Goal: Task Accomplishment & Management: Manage account settings

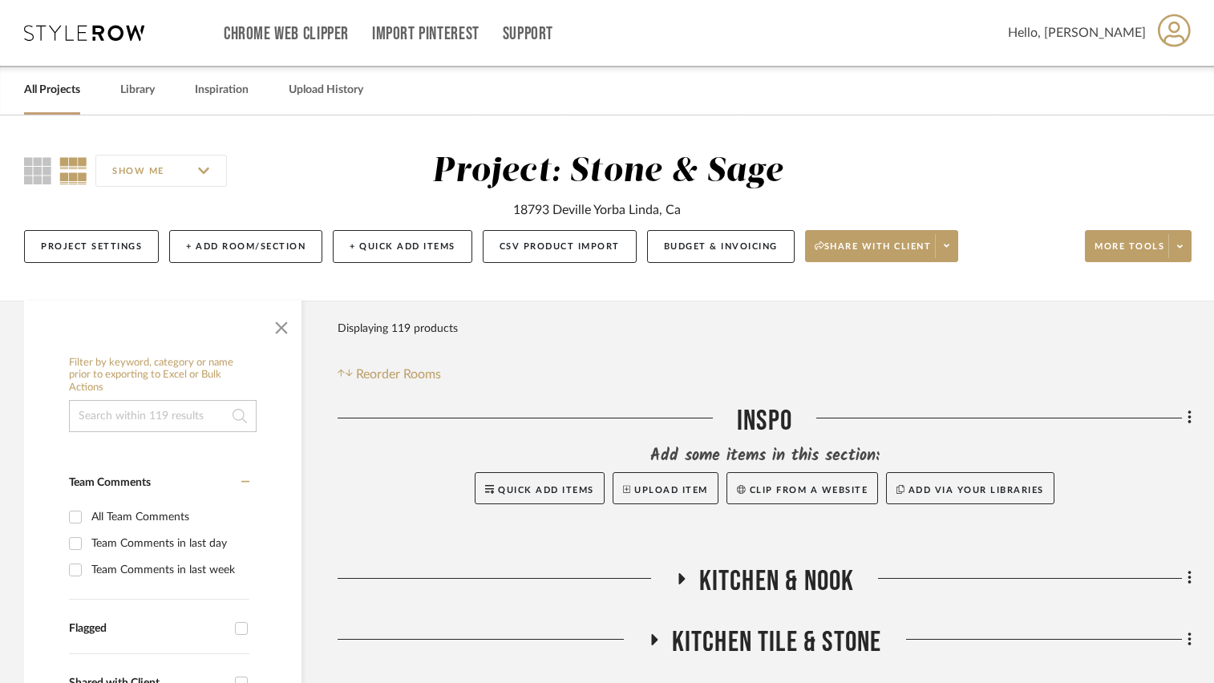
click at [173, 418] on input at bounding box center [163, 416] width 188 height 32
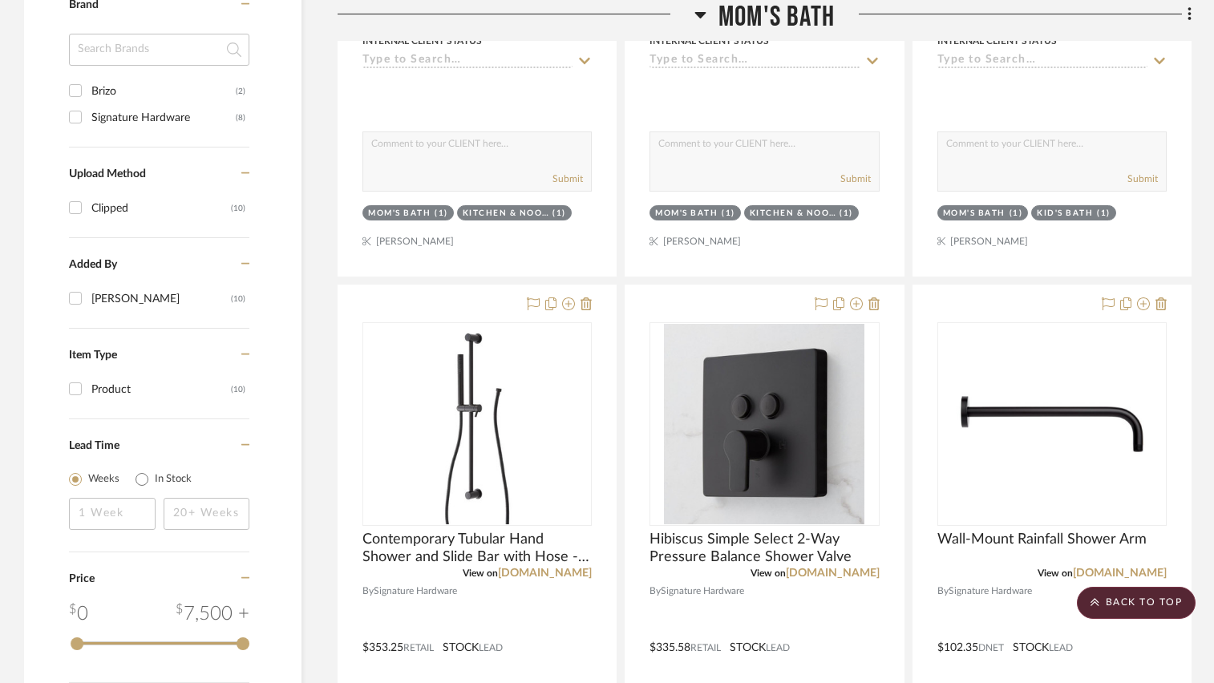
scroll to position [962, 0]
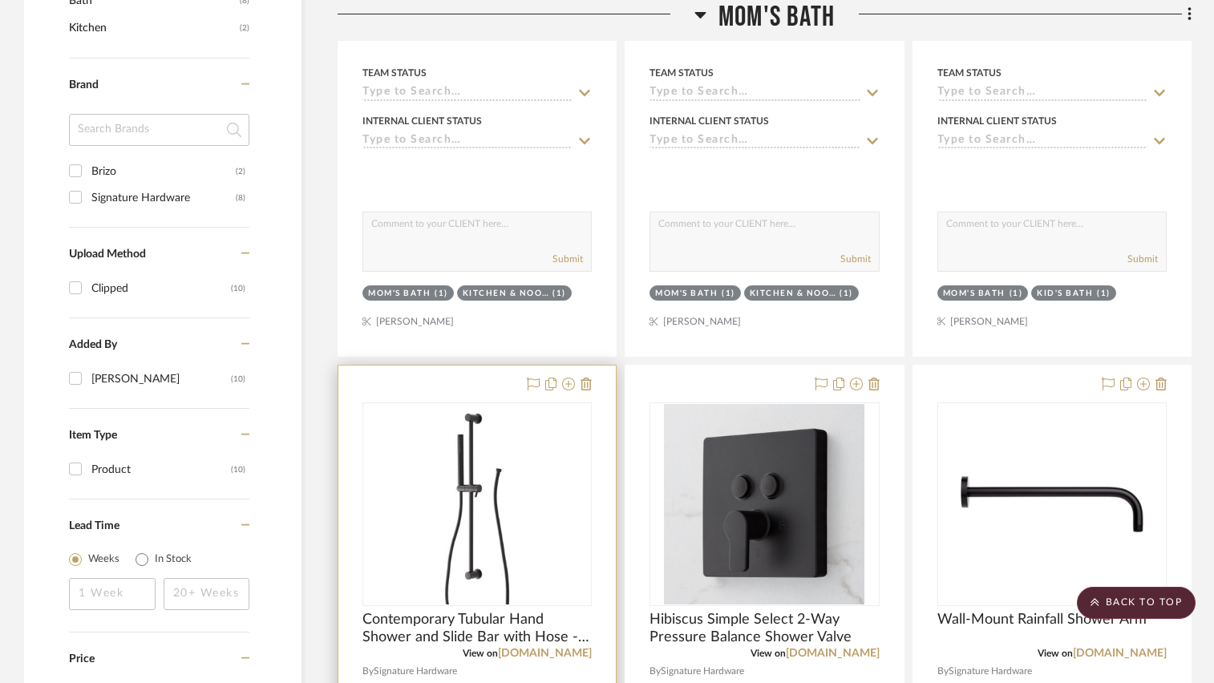
type input "faucet"
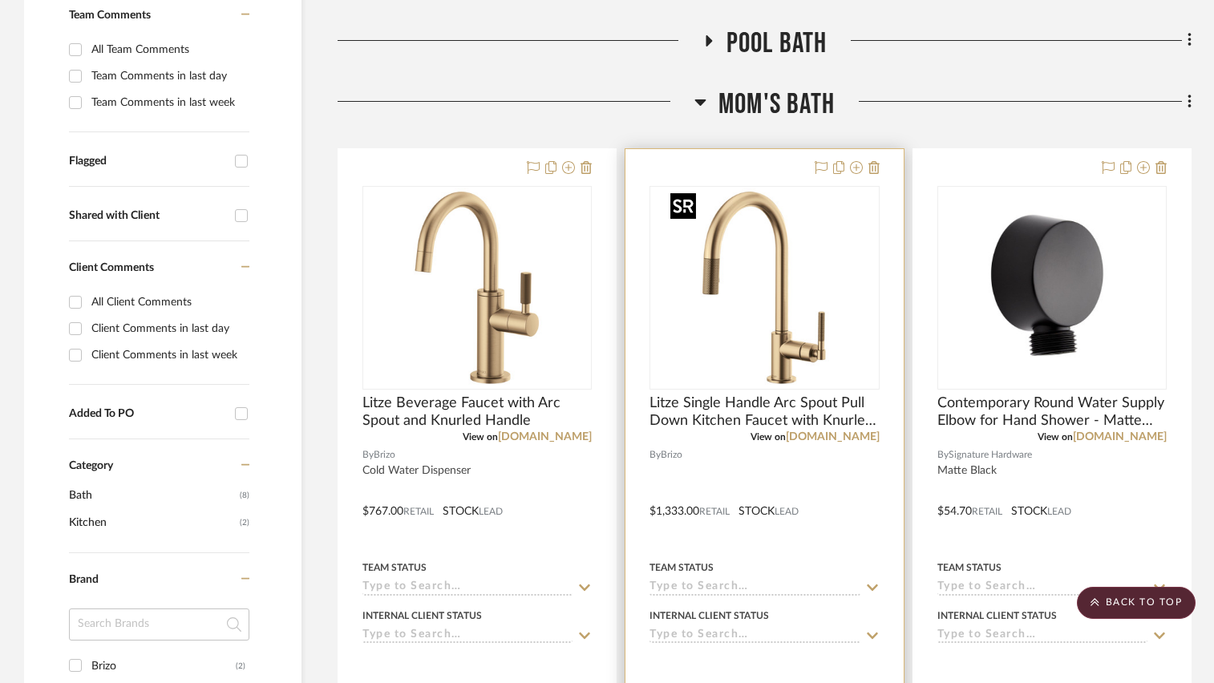
scroll to position [481, 0]
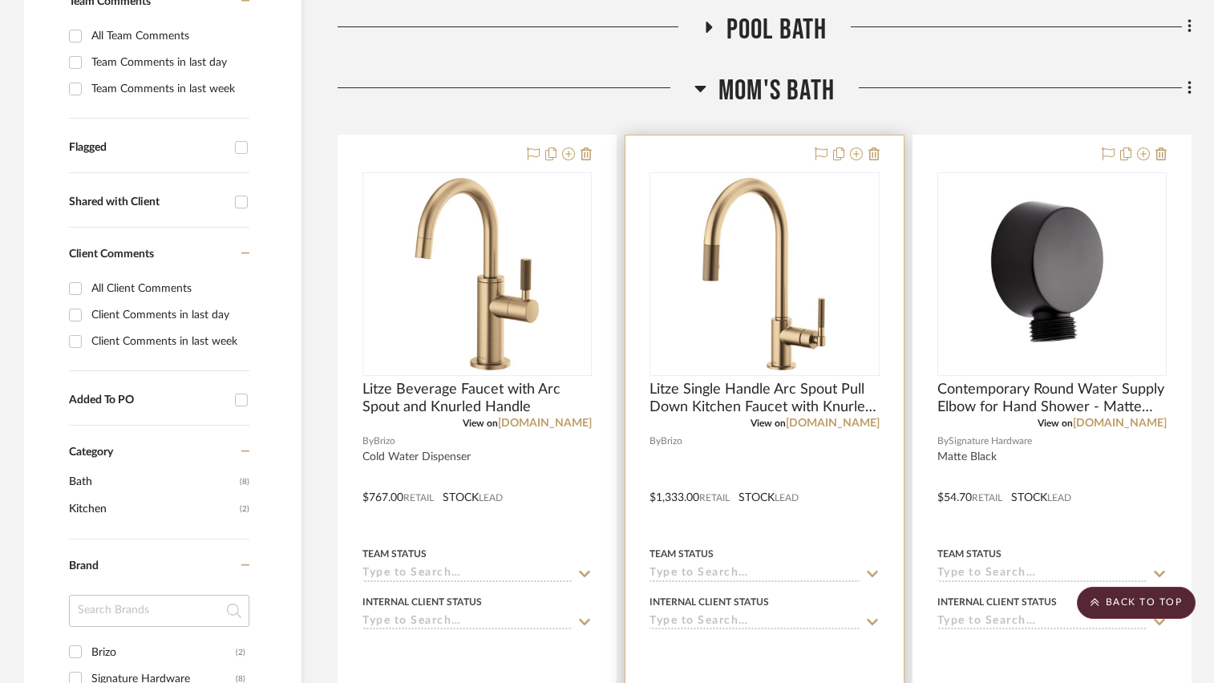
click at [882, 154] on div at bounding box center [763, 485] width 277 height 701
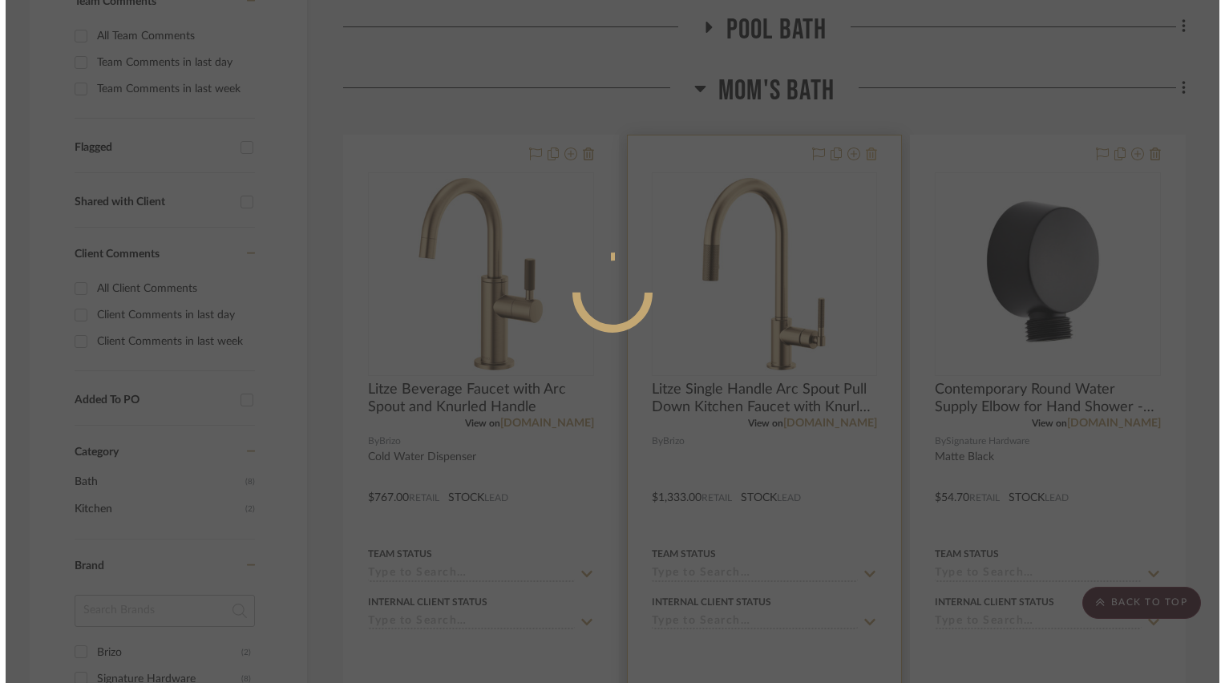
scroll to position [0, 0]
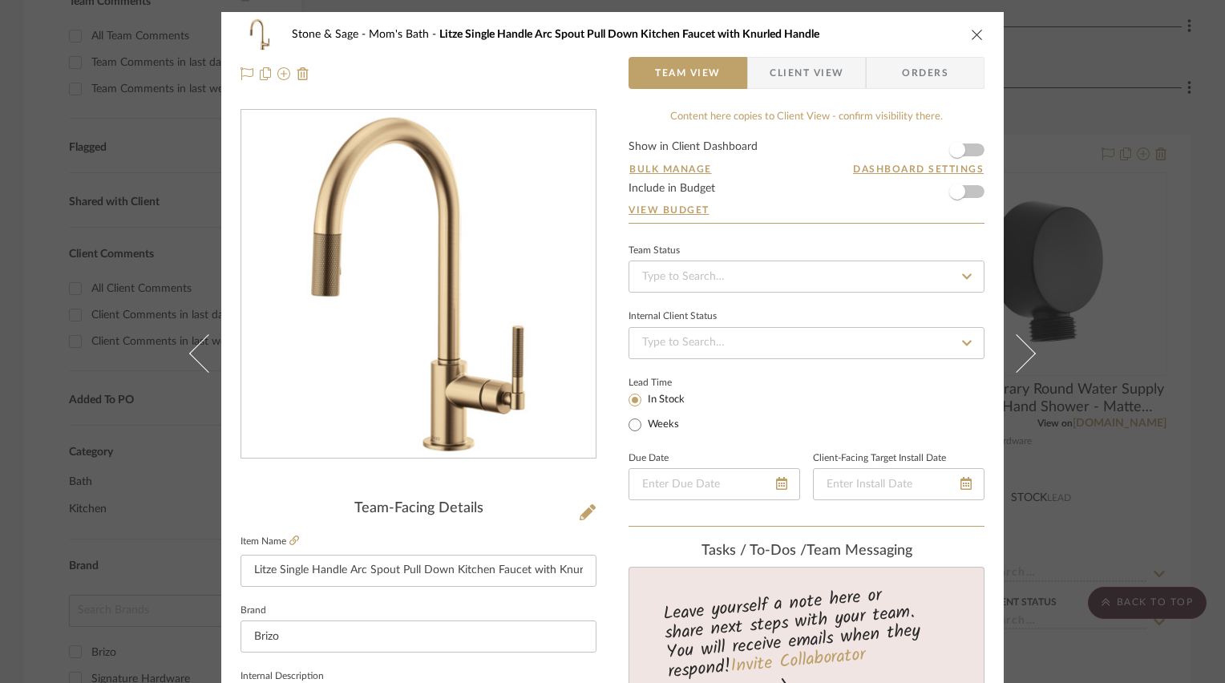
click at [964, 31] on div "Stone & Sage Mom's Bath Litze Single Handle Arc Spout Pull Down Kitchen Faucet …" at bounding box center [612, 34] width 744 height 32
click at [976, 37] on icon "close" at bounding box center [977, 34] width 13 height 13
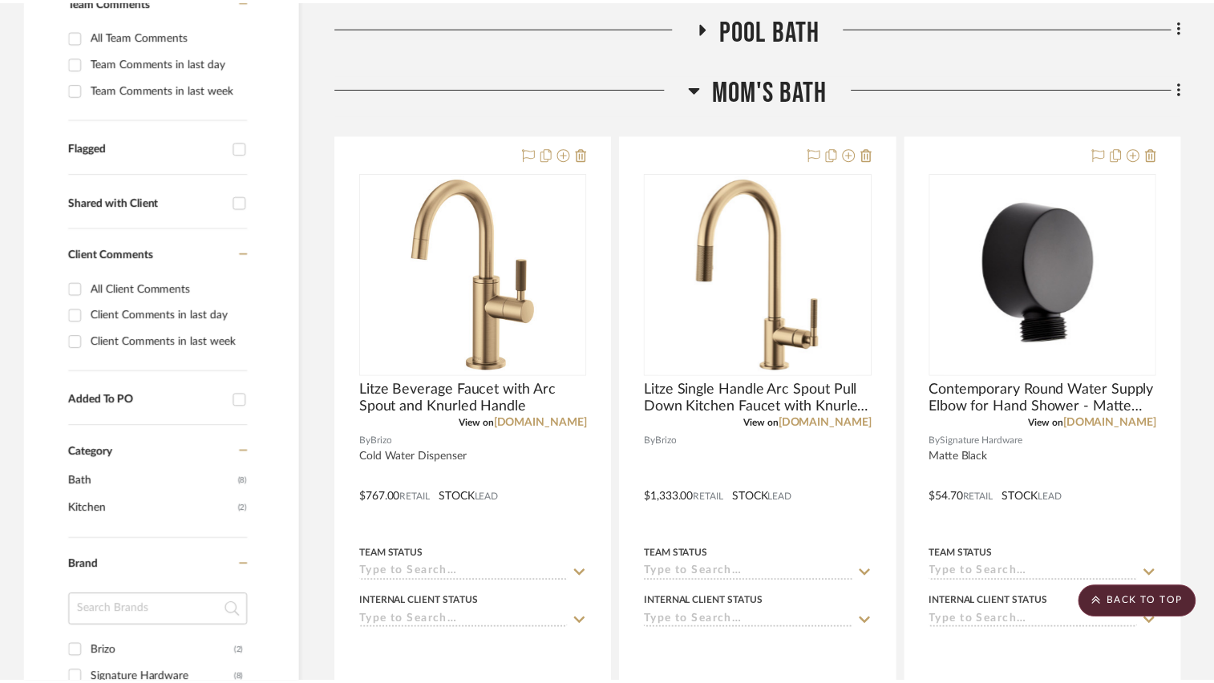
scroll to position [481, 0]
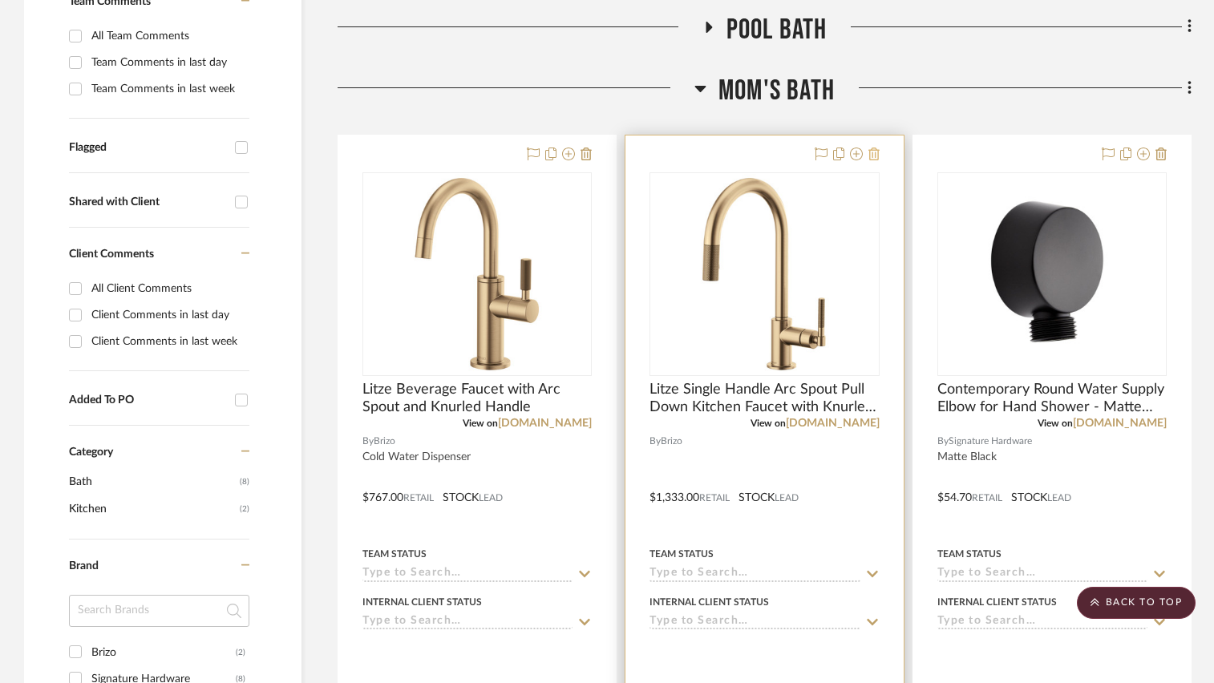
click at [873, 155] on icon at bounding box center [873, 154] width 11 height 13
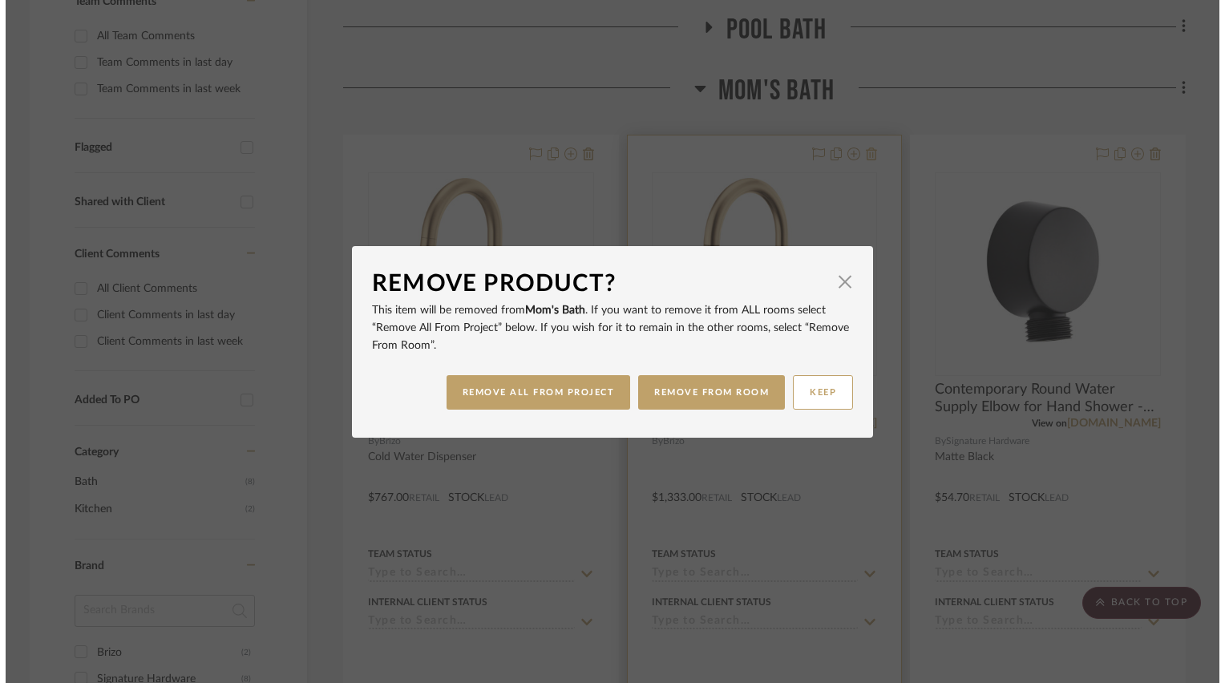
scroll to position [0, 0]
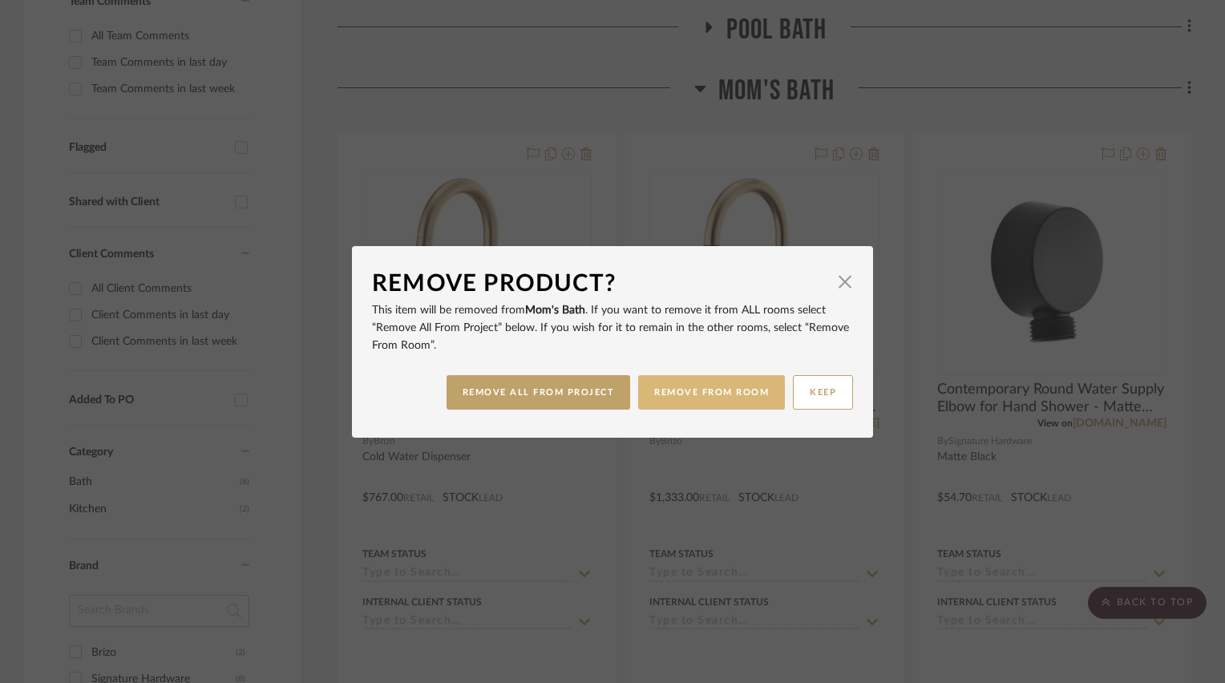
click at [673, 387] on button "REMOVE FROM ROOM" at bounding box center [711, 392] width 147 height 34
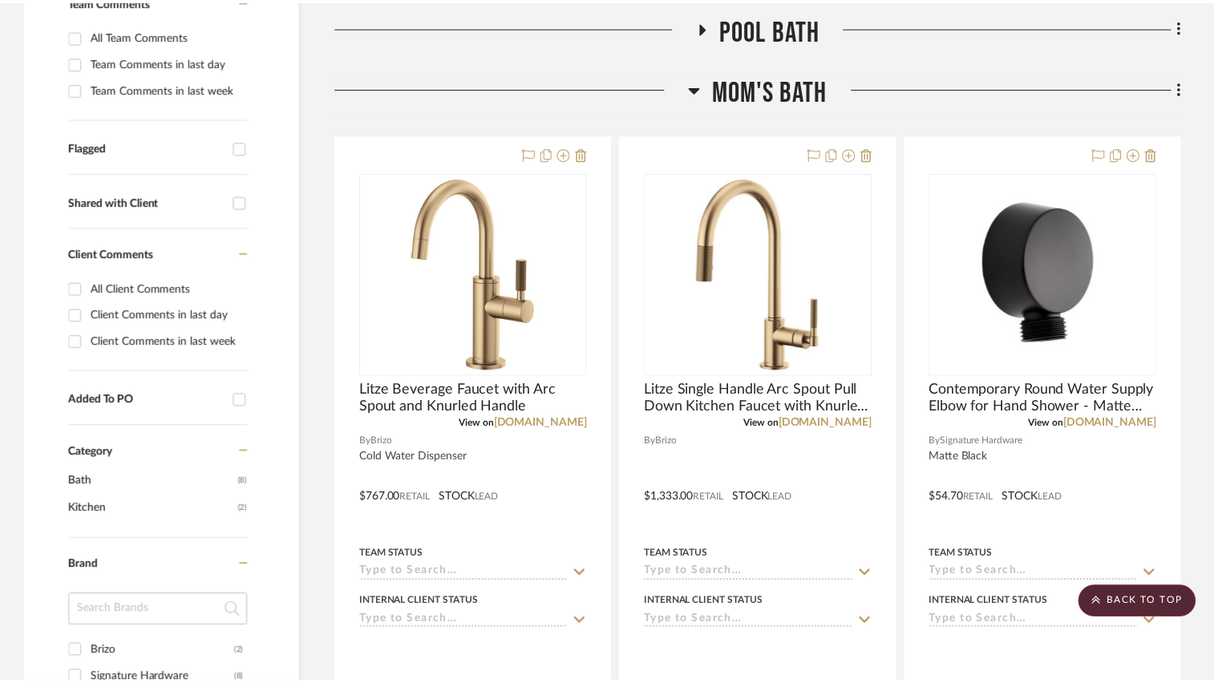
scroll to position [481, 0]
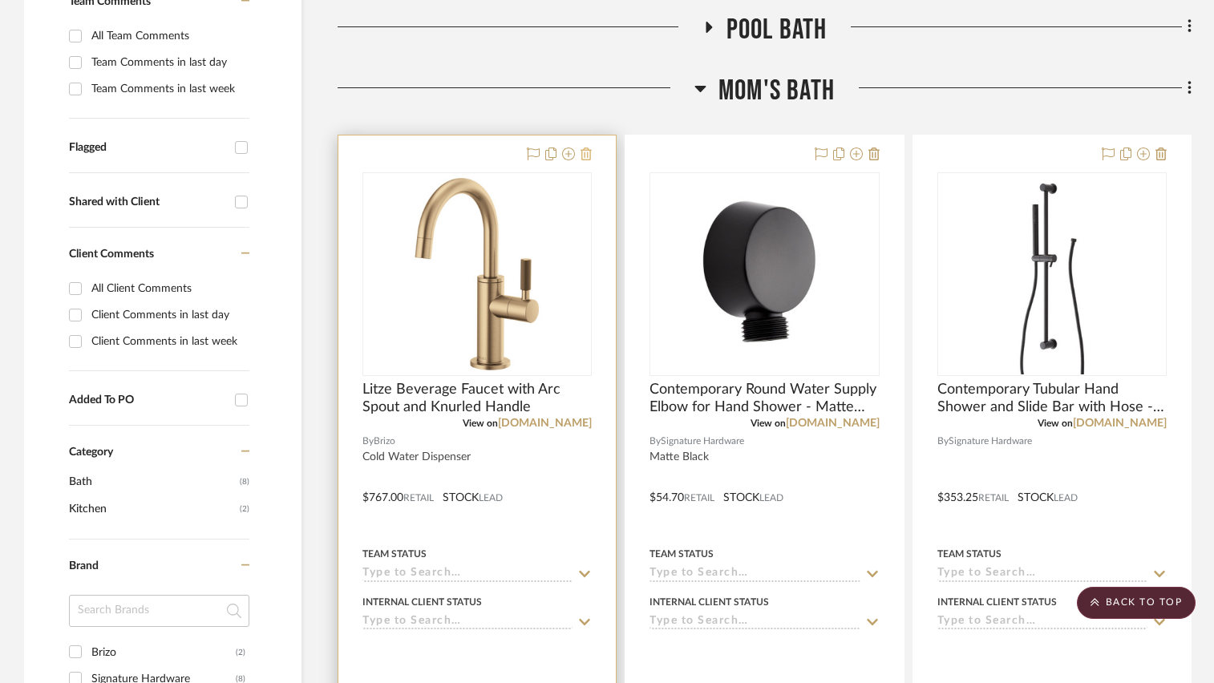
click at [587, 150] on icon at bounding box center [585, 154] width 11 height 13
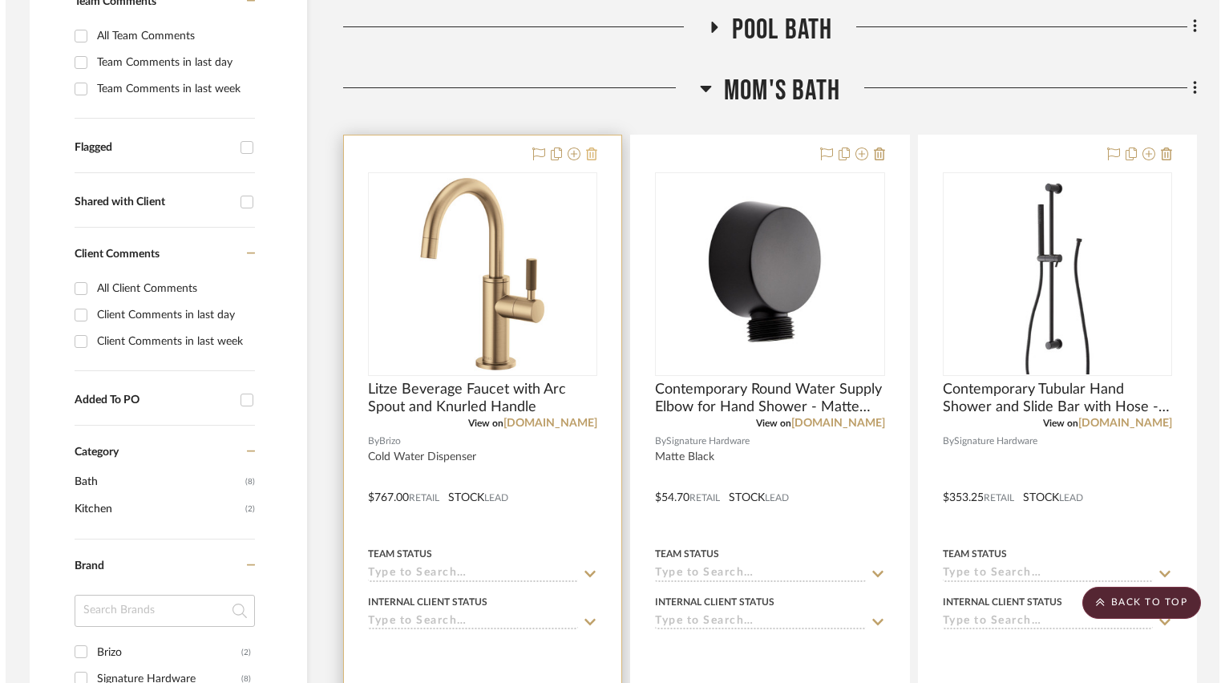
scroll to position [0, 0]
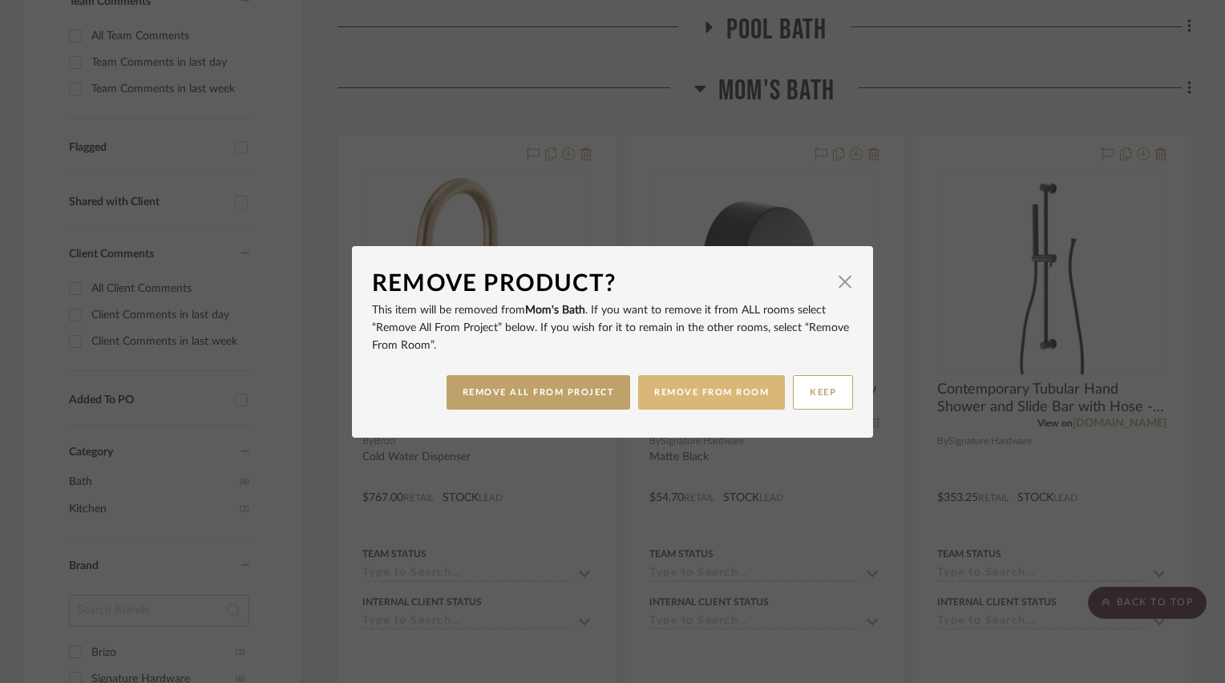
click at [674, 387] on button "REMOVE FROM ROOM" at bounding box center [711, 392] width 147 height 34
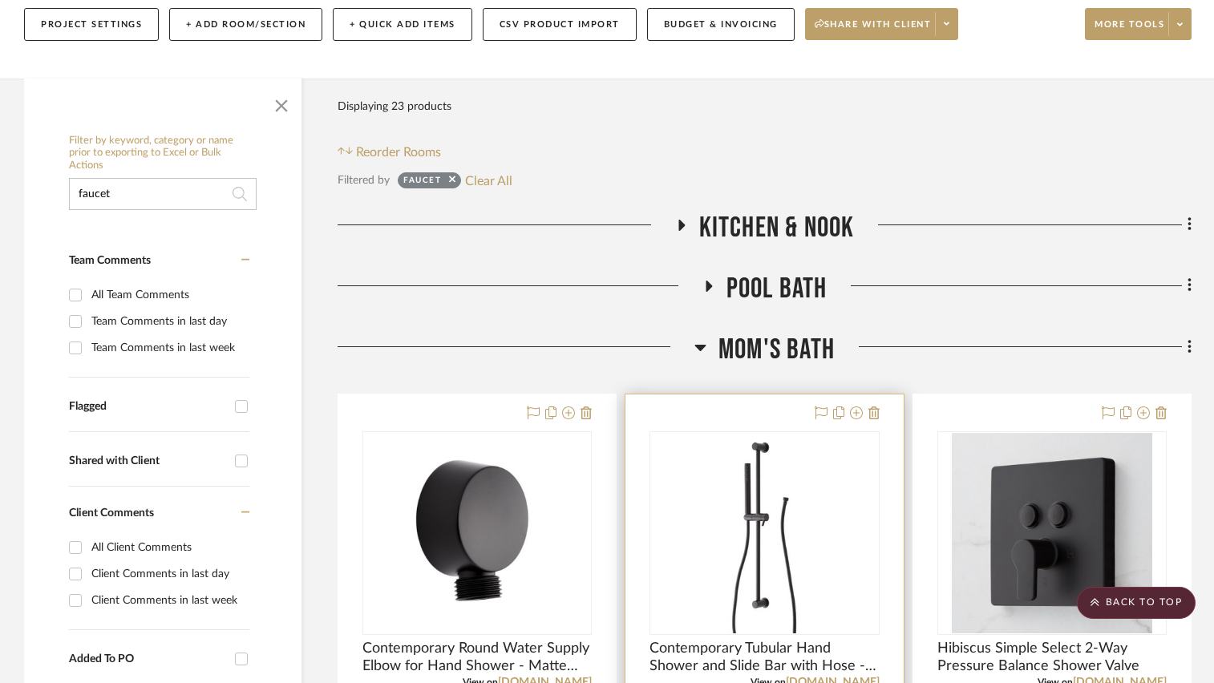
scroll to position [160, 0]
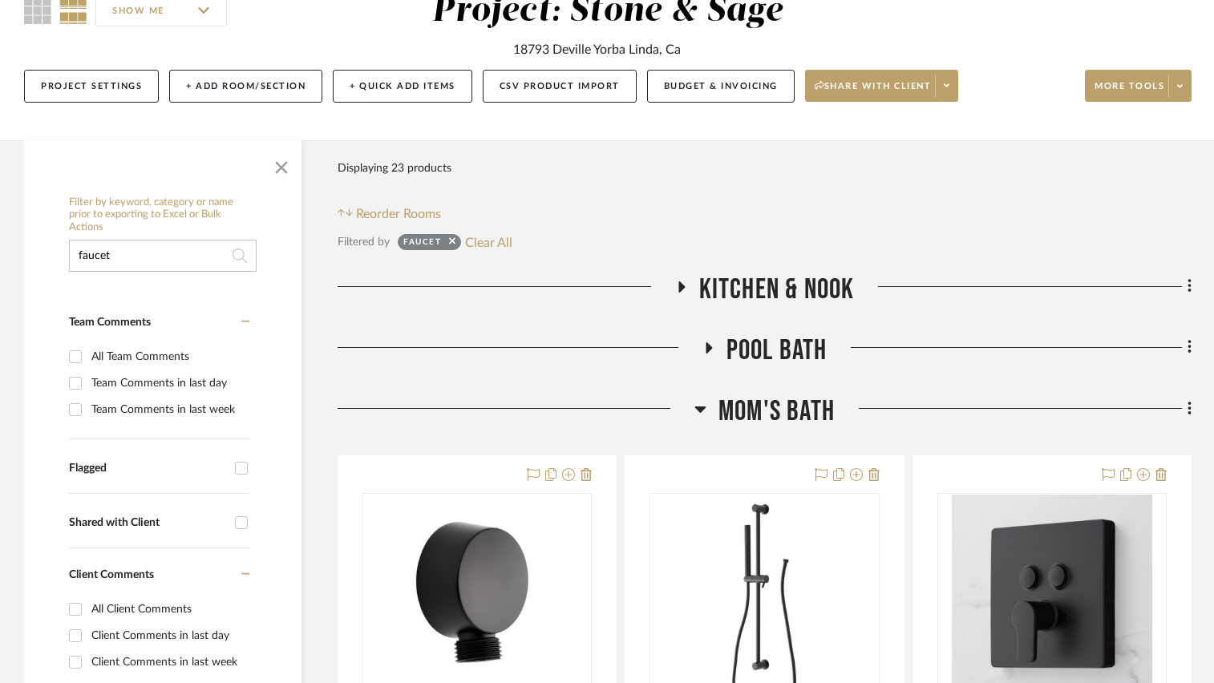
click at [678, 280] on h3 "Kitchen & Nook" at bounding box center [765, 290] width 180 height 34
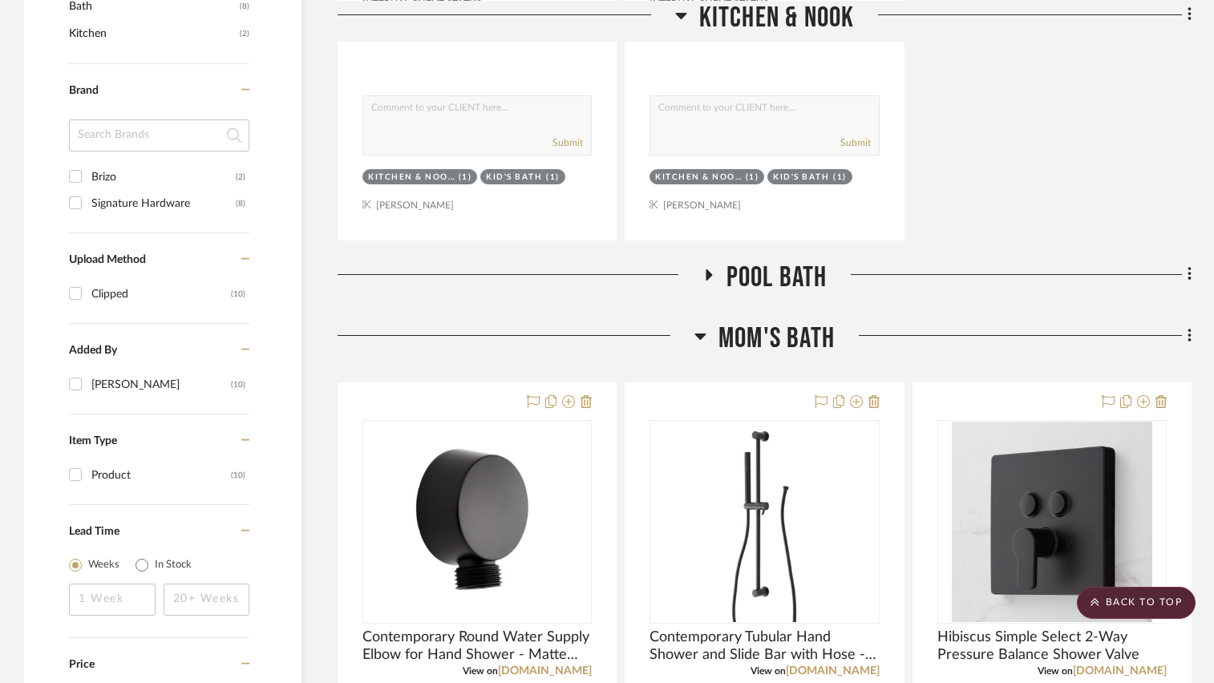
scroll to position [962, 0]
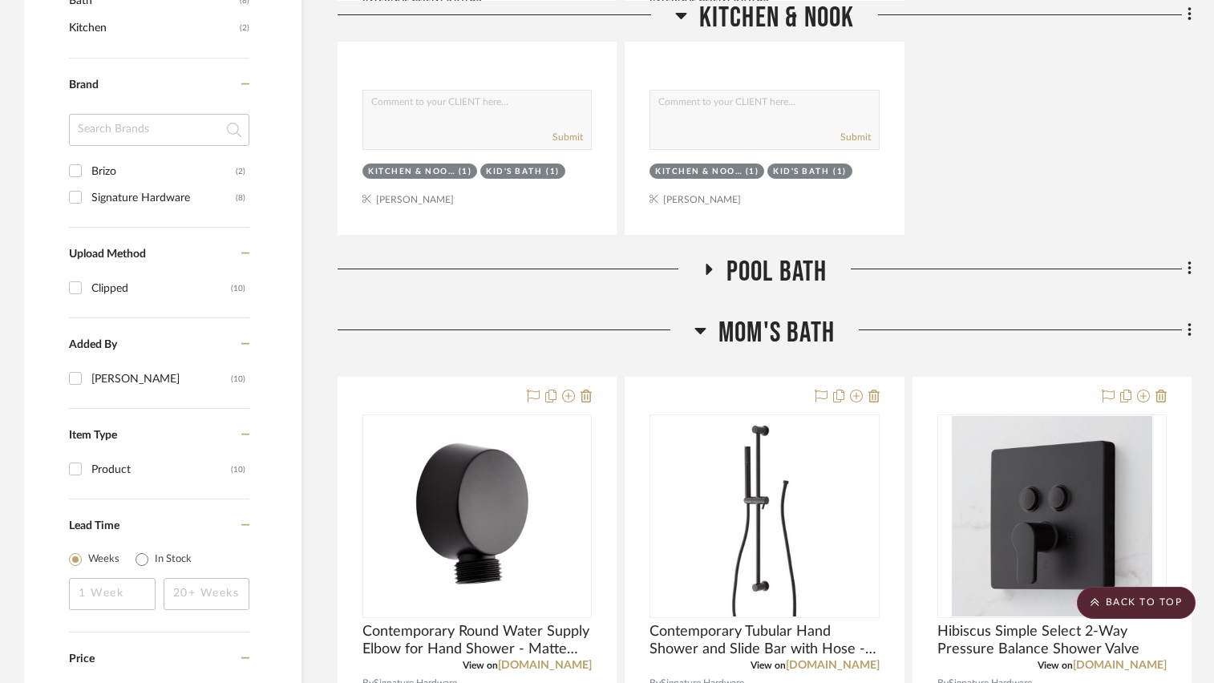
click at [712, 268] on icon at bounding box center [707, 269] width 19 height 12
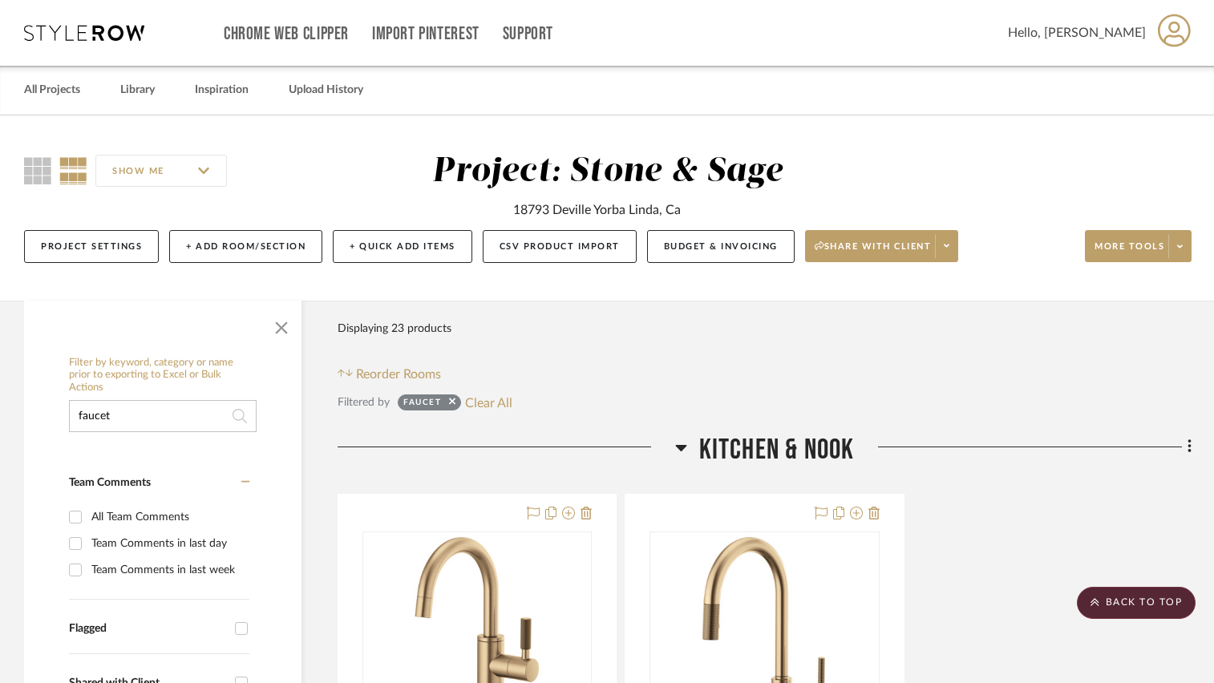
scroll to position [0, 0]
click at [678, 444] on icon at bounding box center [681, 447] width 12 height 19
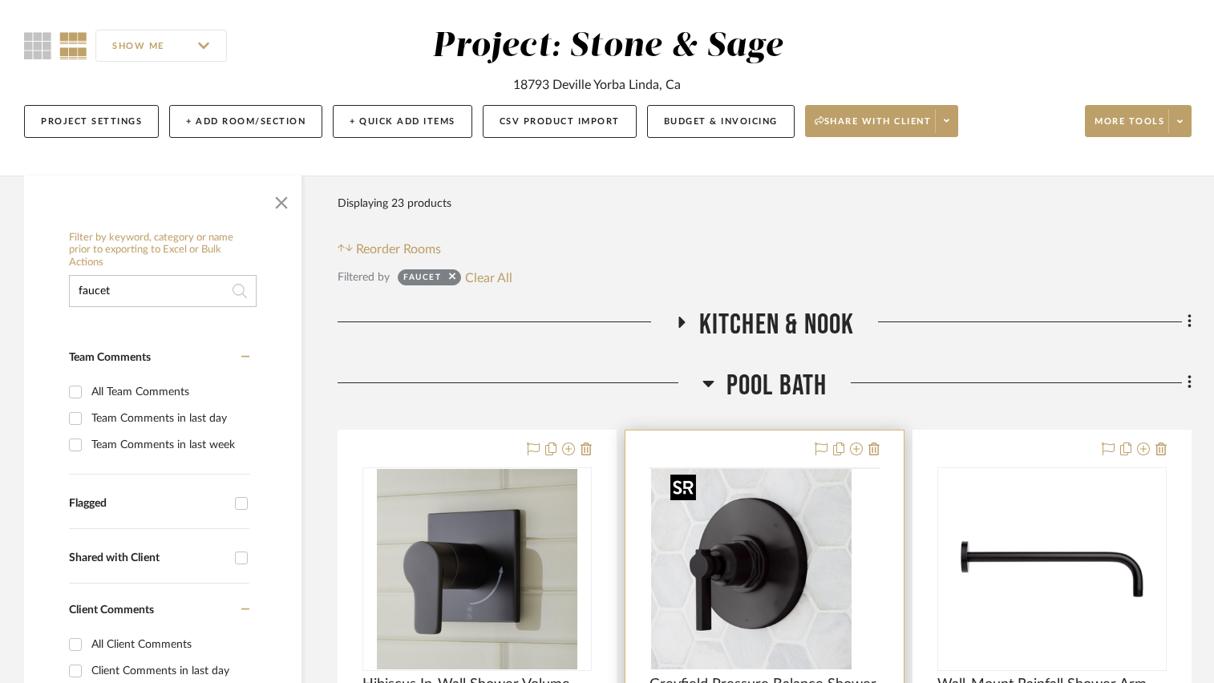
scroll to position [240, 0]
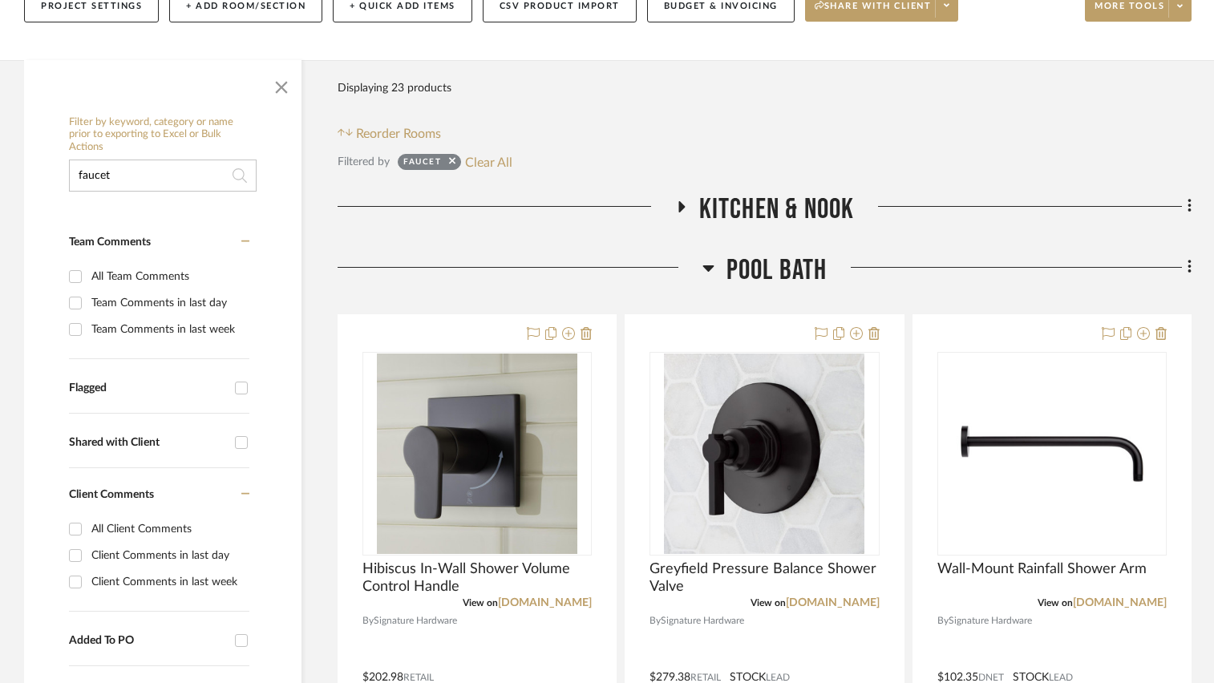
click at [705, 273] on icon at bounding box center [708, 267] width 12 height 19
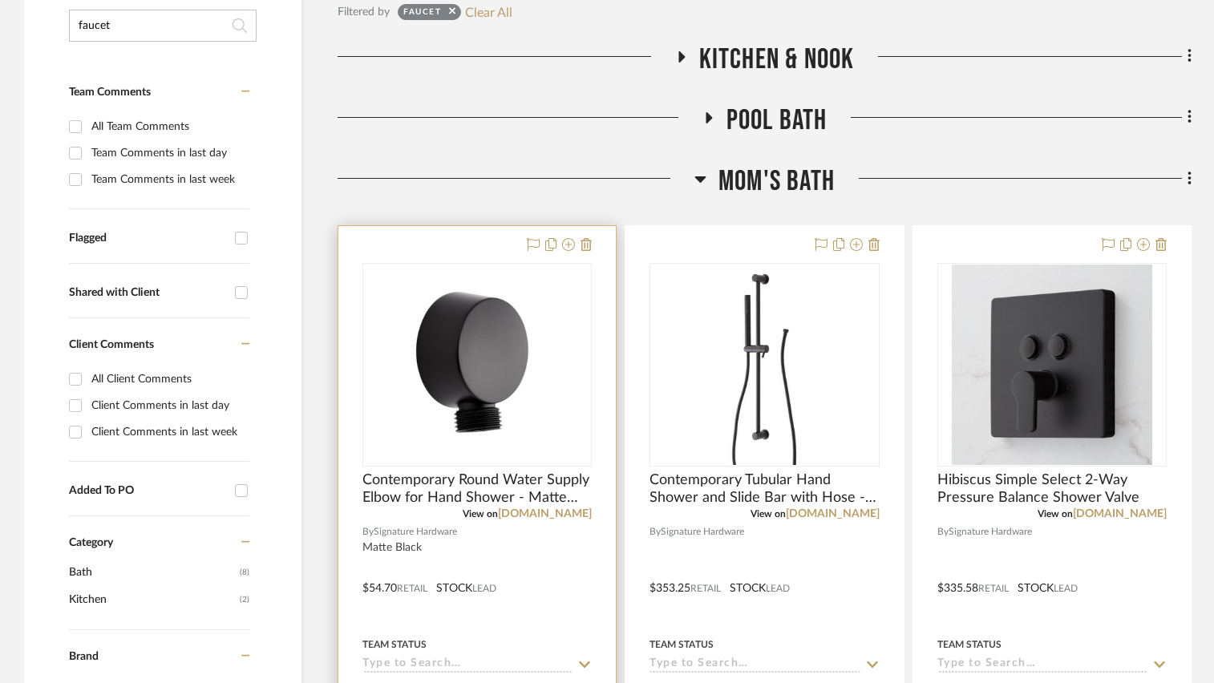
scroll to position [401, 0]
